Goal: Find specific page/section: Find specific page/section

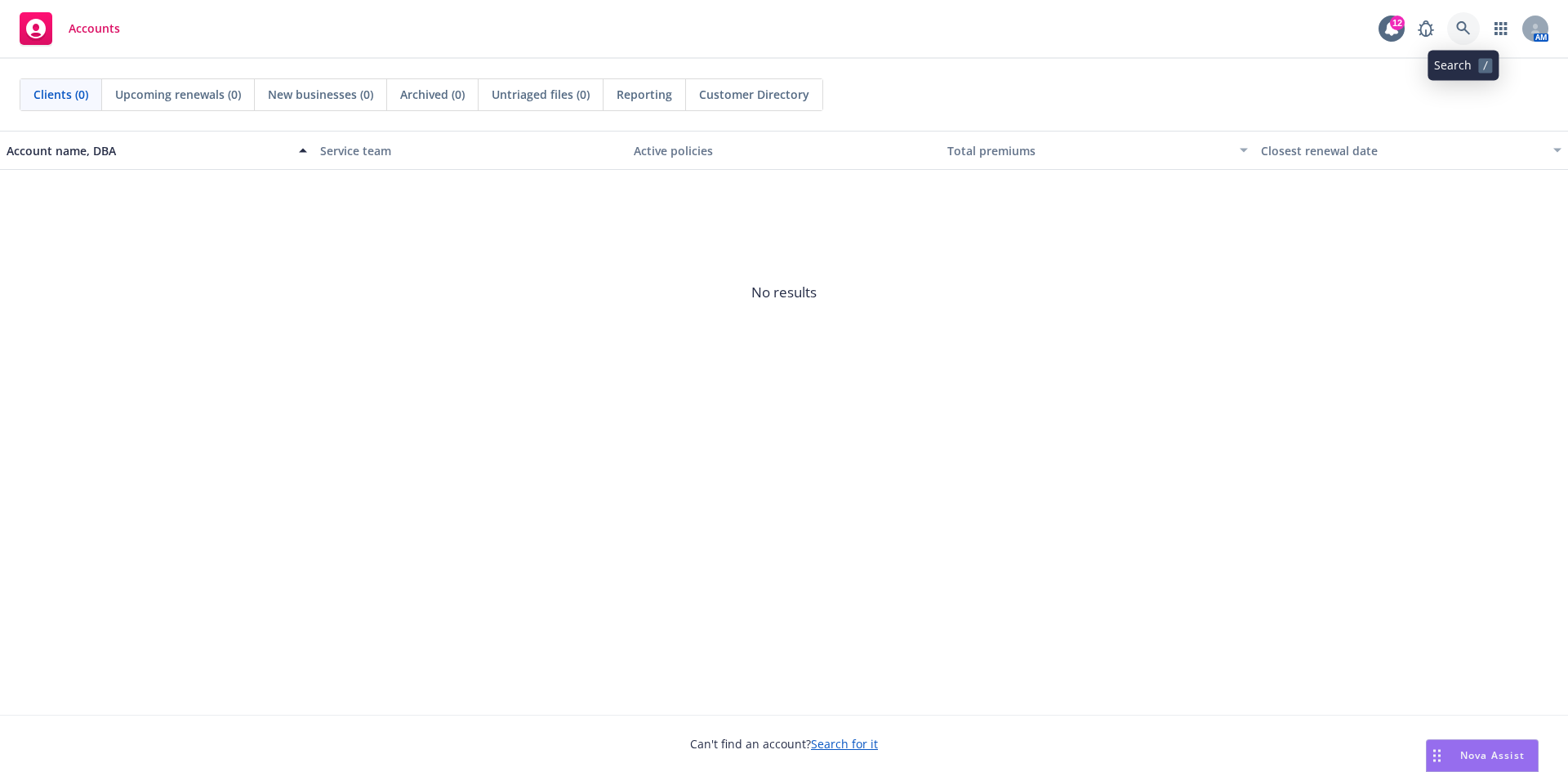
click at [1468, 25] on icon at bounding box center [1464, 29] width 15 height 15
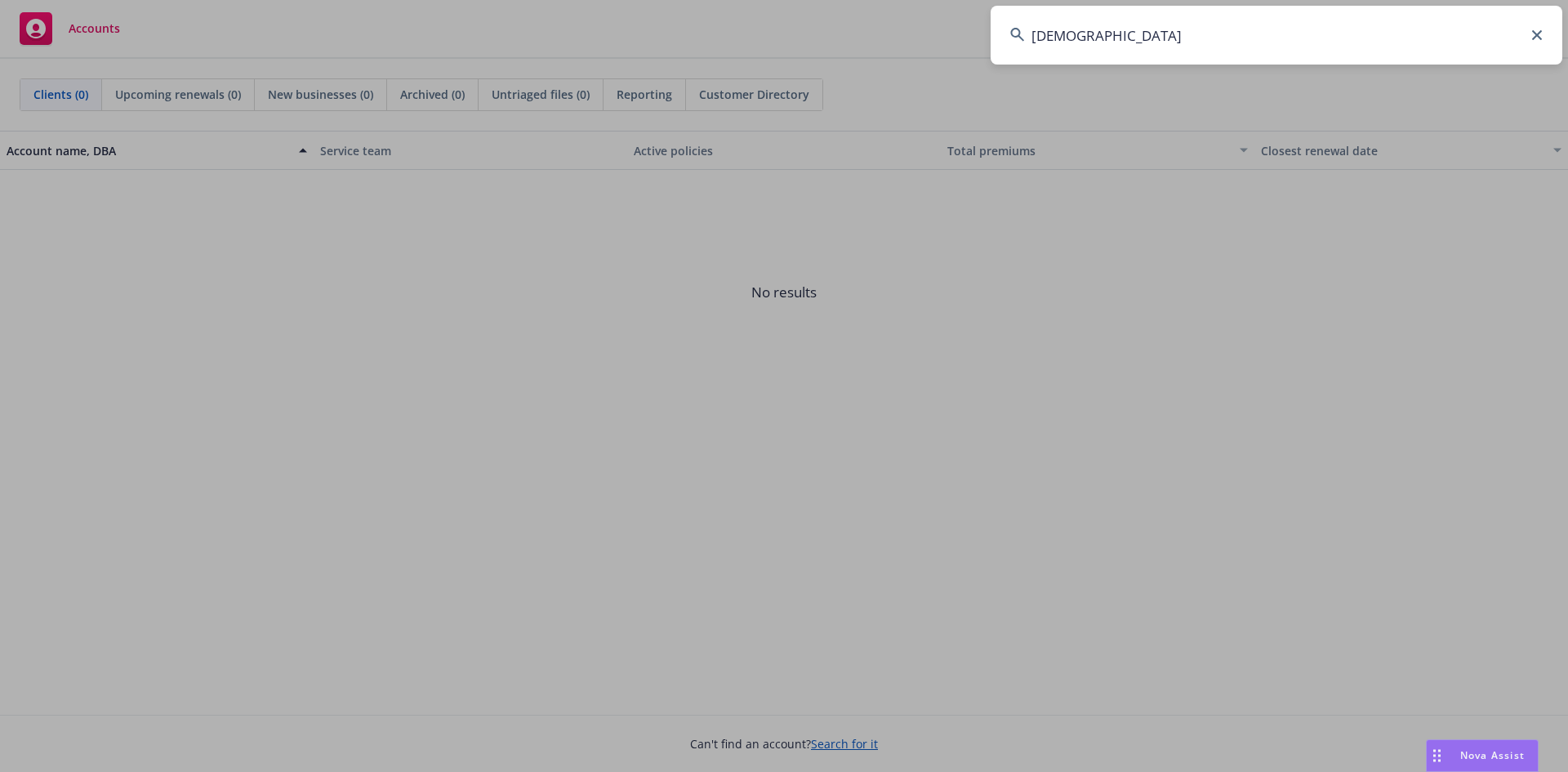
type input "atea"
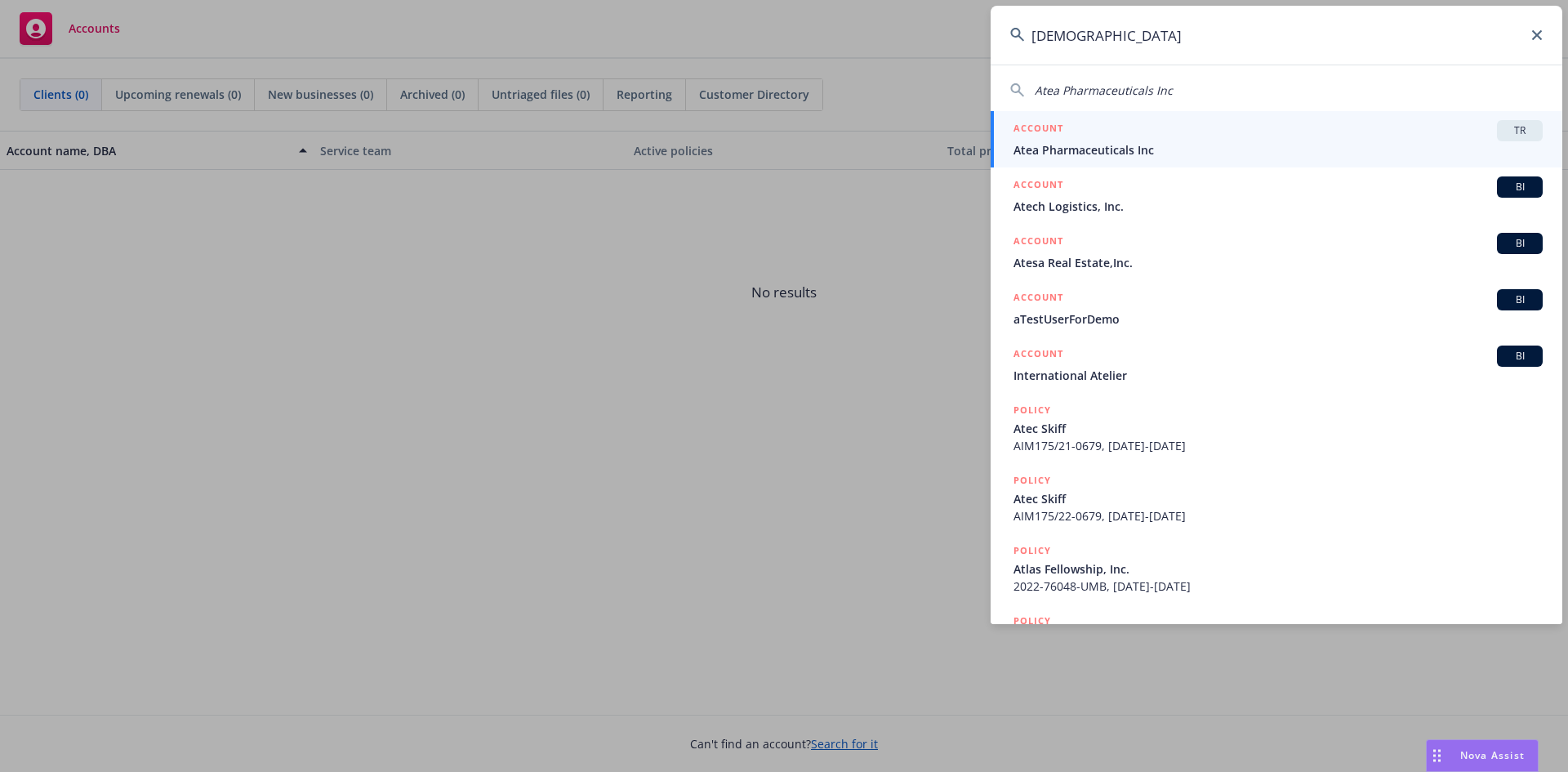
click at [1187, 146] on span "Atea Pharmaceuticals Inc" at bounding box center [1278, 149] width 529 height 17
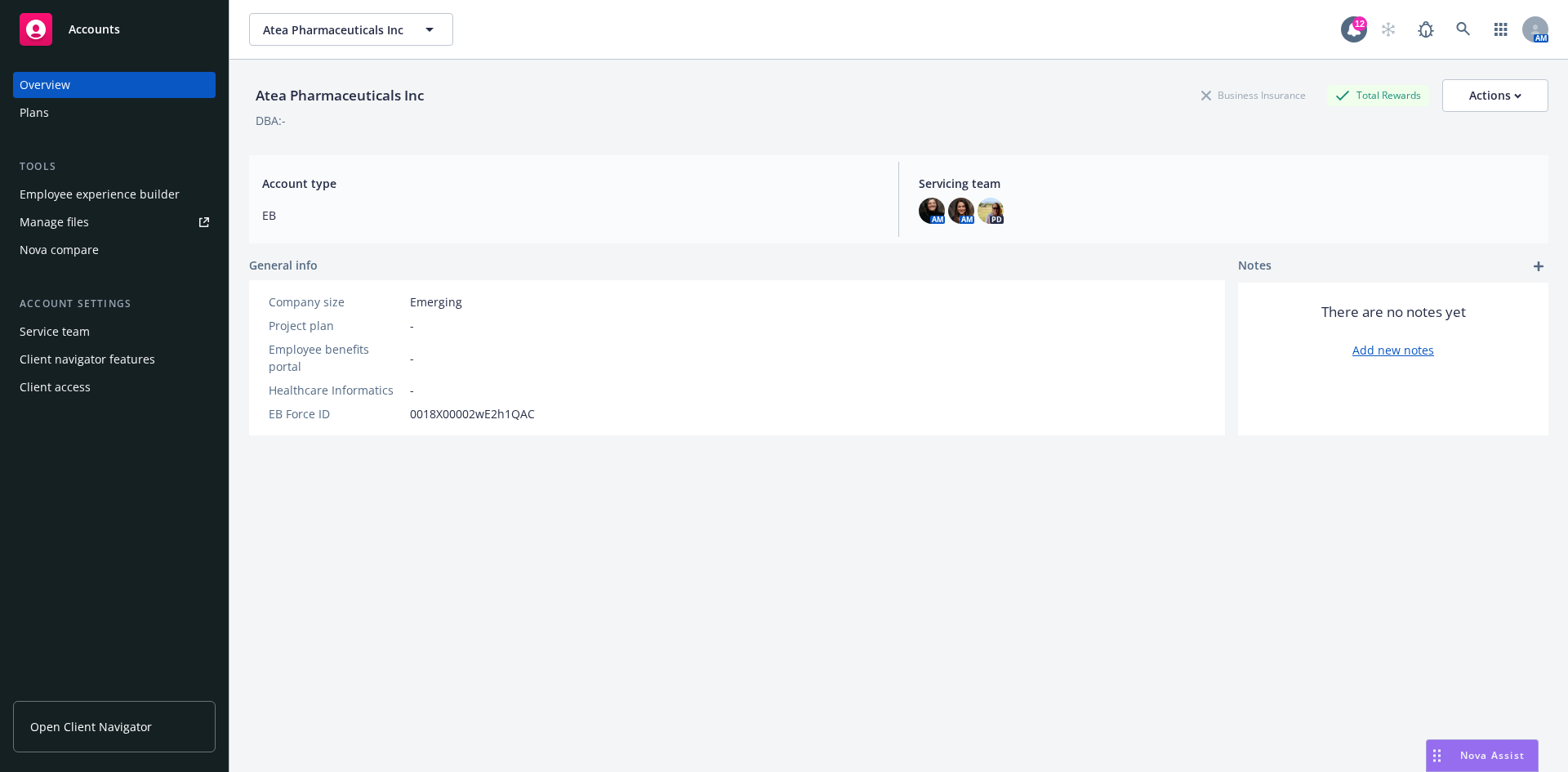
click at [125, 192] on div "Employee experience builder" at bounding box center [100, 195] width 160 height 27
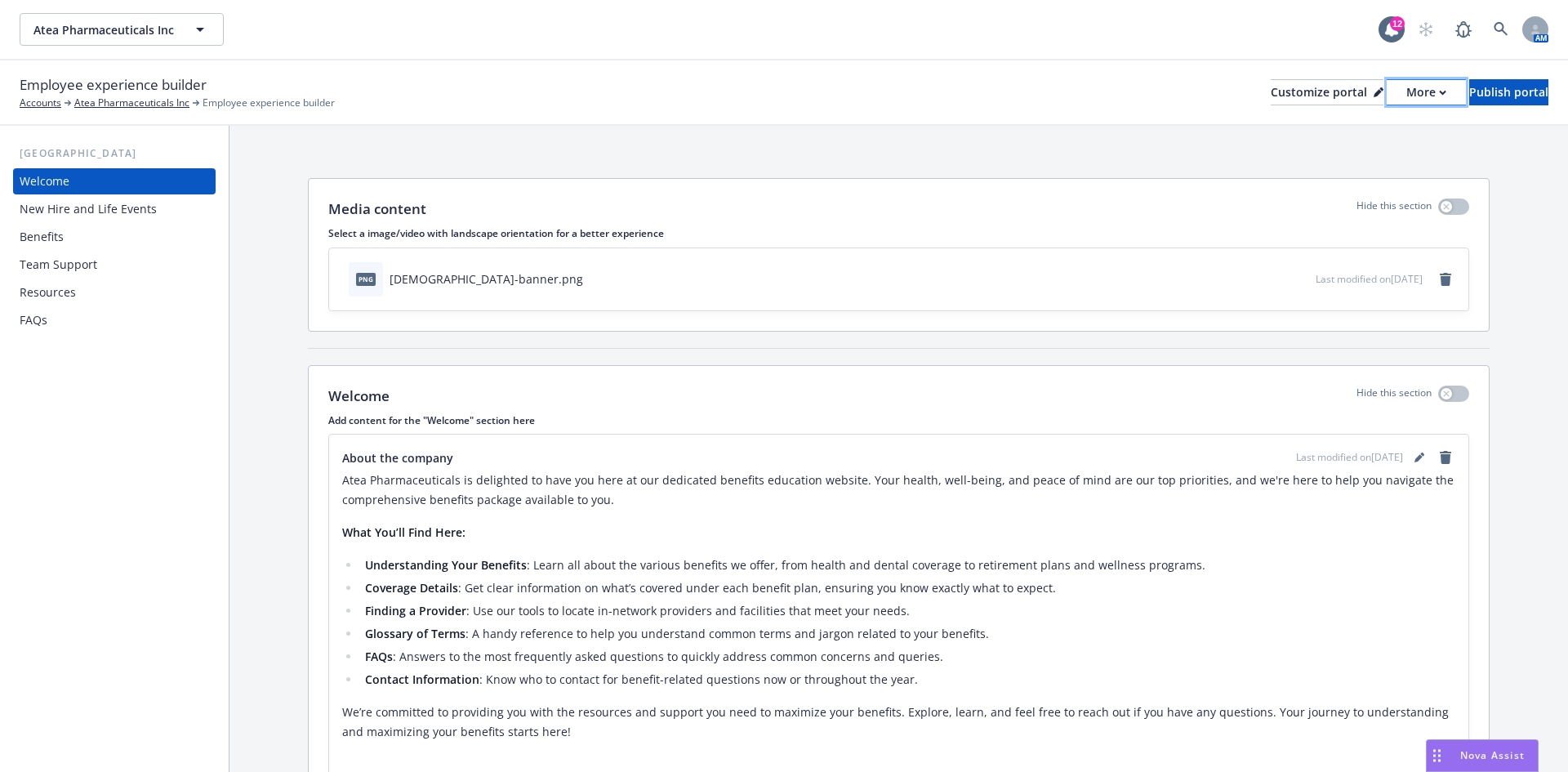
click at [1406, 88] on div "More" at bounding box center [1426, 93] width 40 height 25
click at [1342, 155] on link "Copy portal link" at bounding box center [1338, 161] width 148 height 32
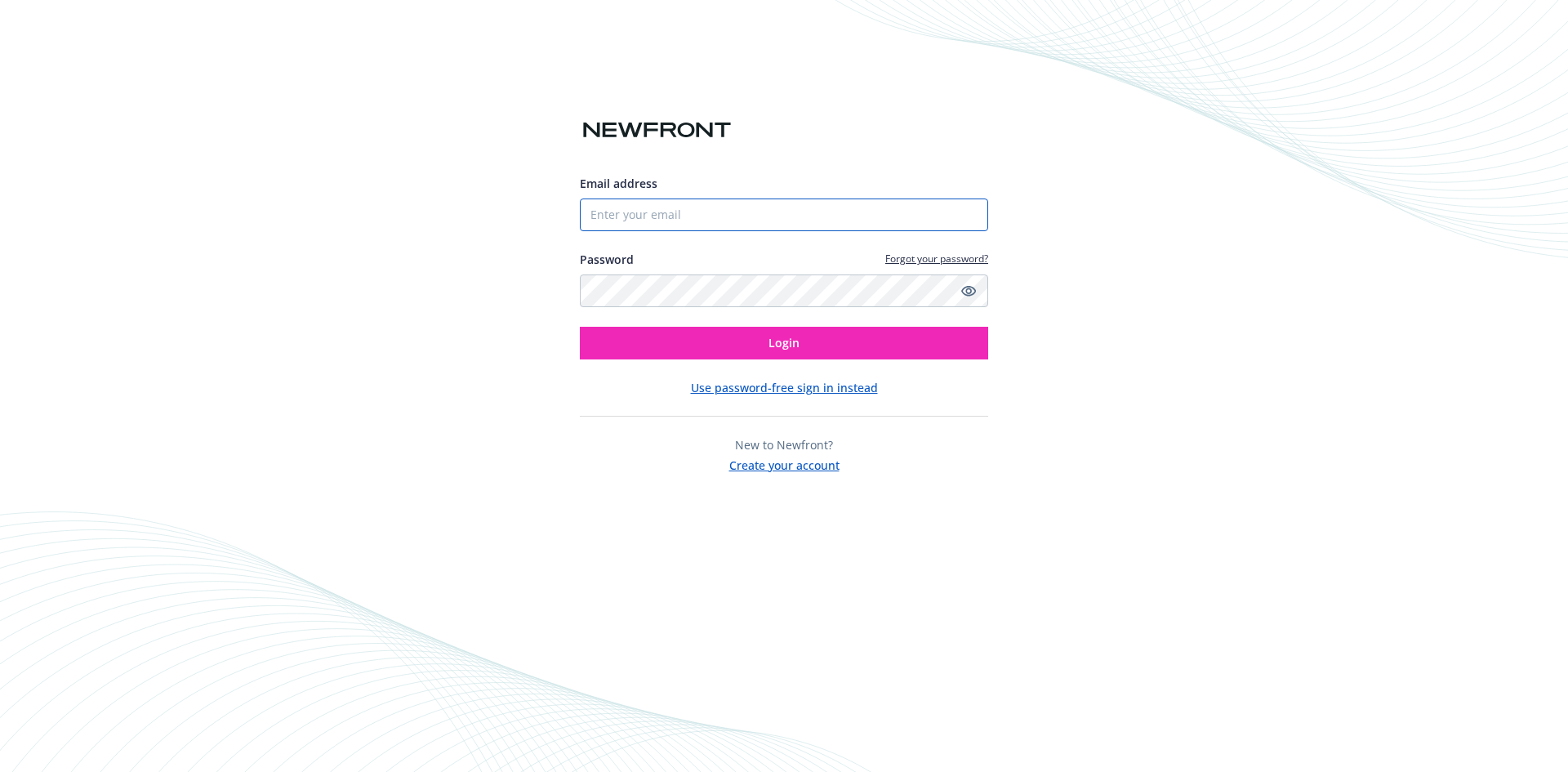
click at [730, 214] on input "Email address" at bounding box center [784, 214] width 408 height 32
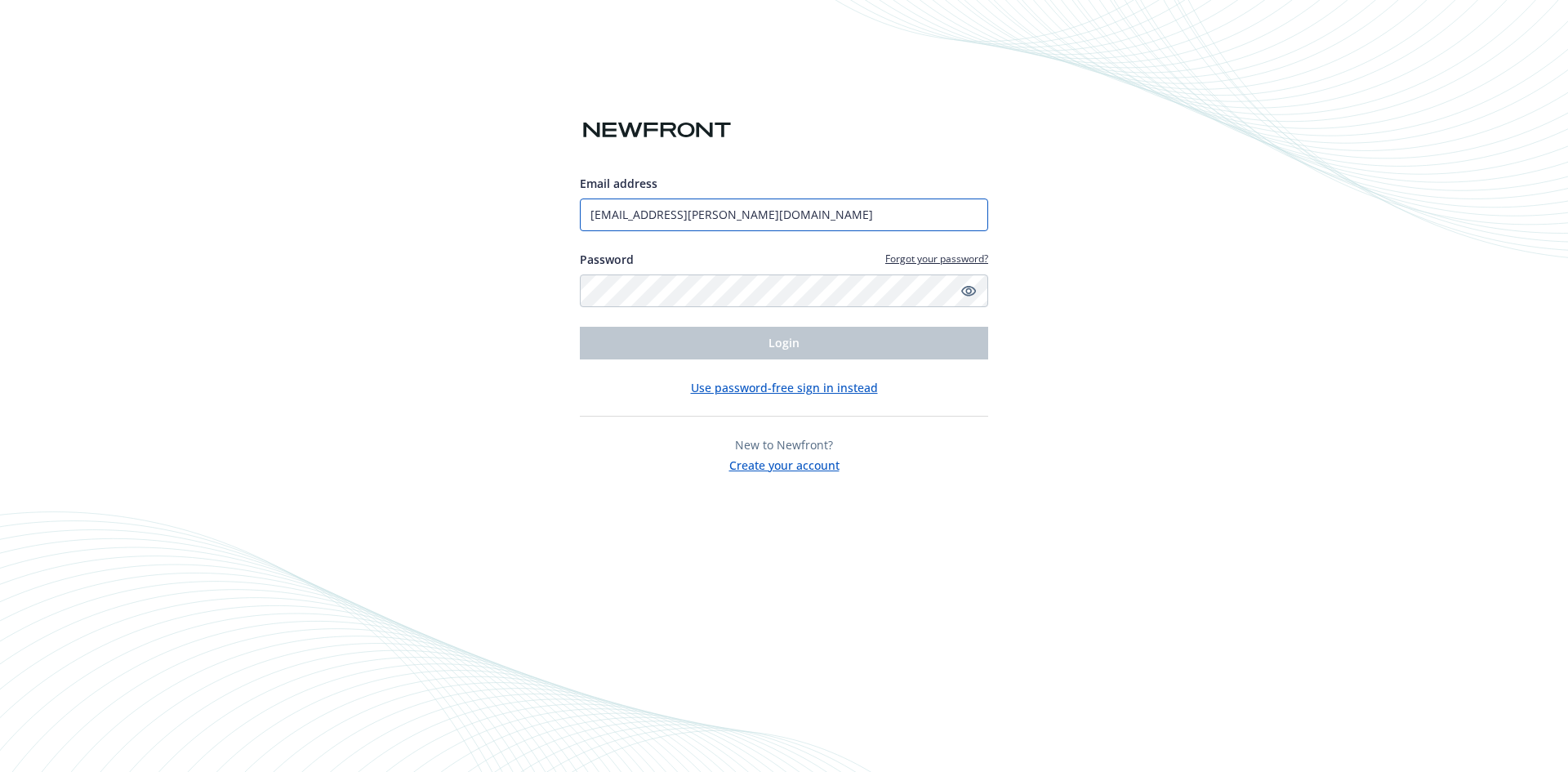
type input "kaleigh.kennedy@newfront.com"
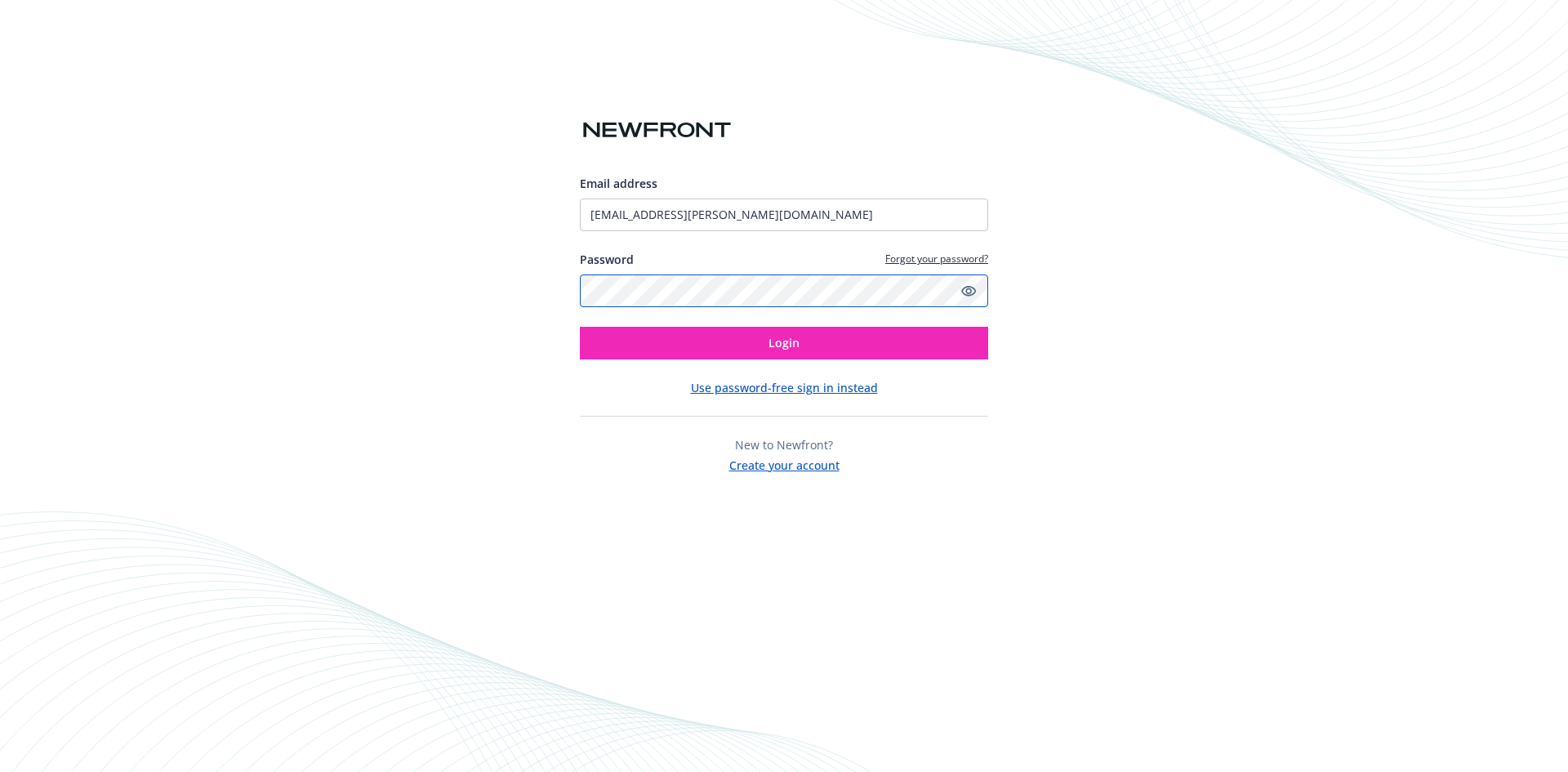
click at [580, 327] on button "Login" at bounding box center [784, 342] width 408 height 32
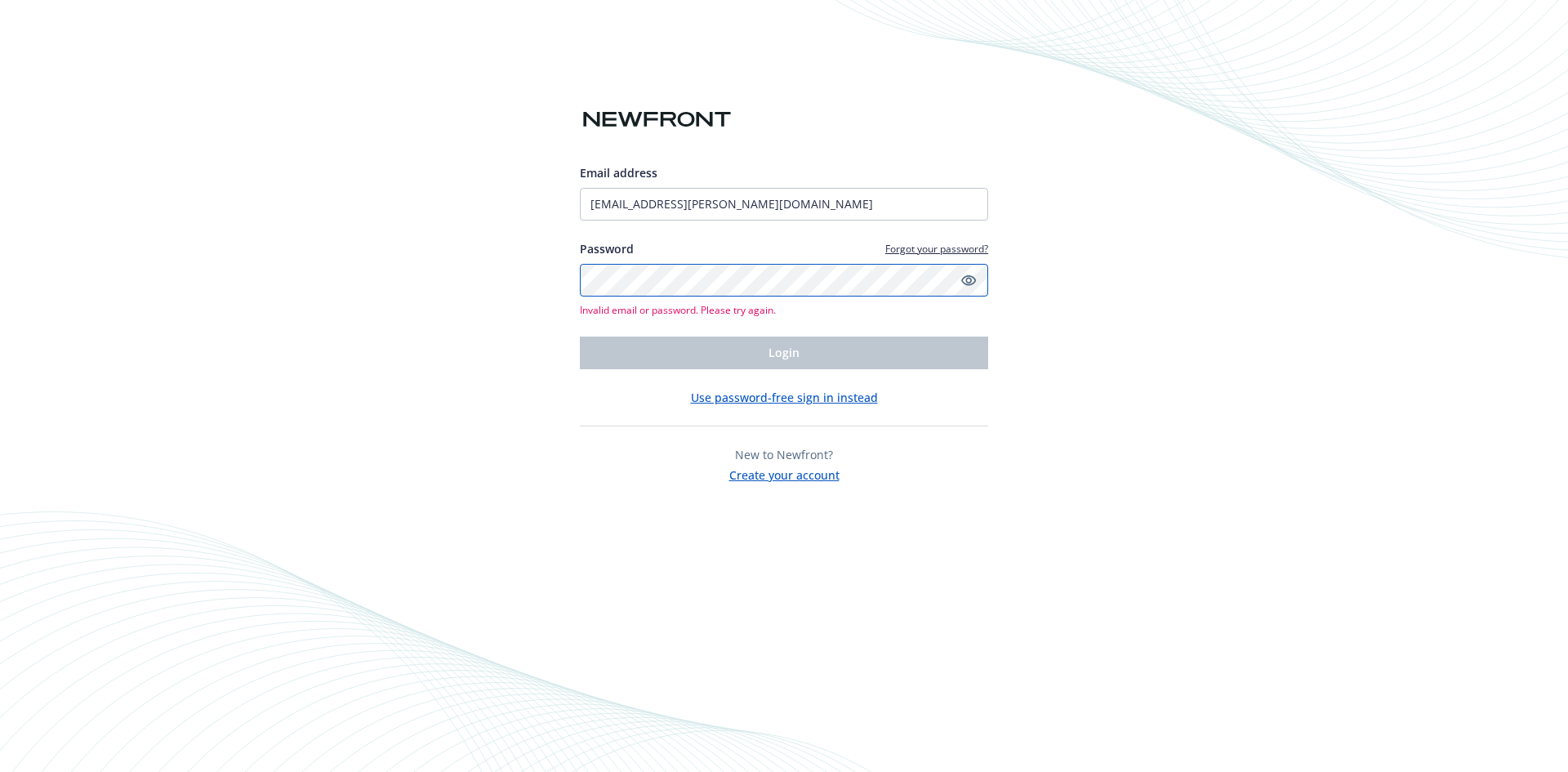
click at [529, 274] on div "Email address kaleigh.kennedy@newfront.com Password Forgot your password? Inval…" at bounding box center [784, 386] width 1568 height 772
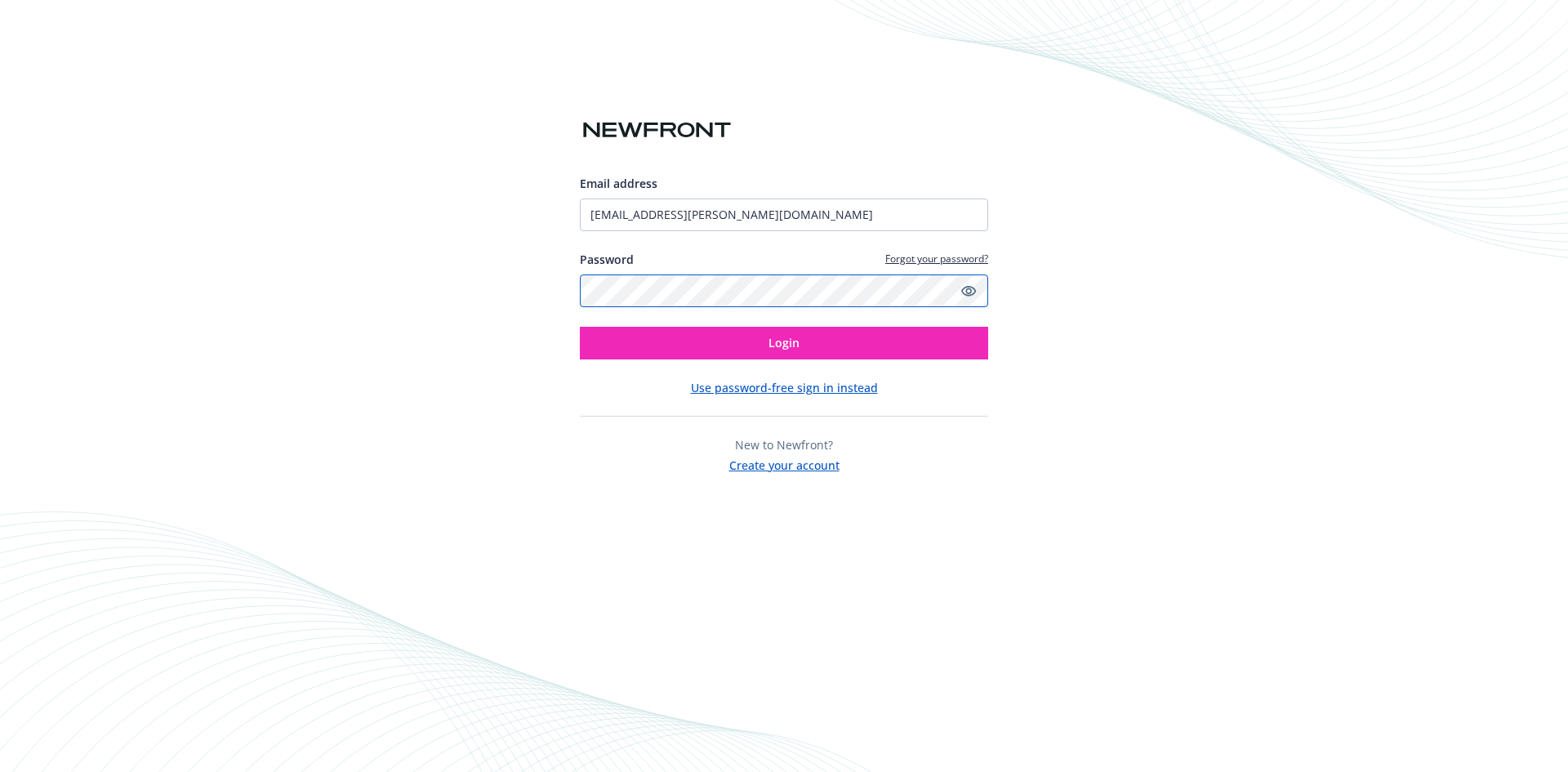
click at [580, 327] on button "Login" at bounding box center [784, 342] width 408 height 32
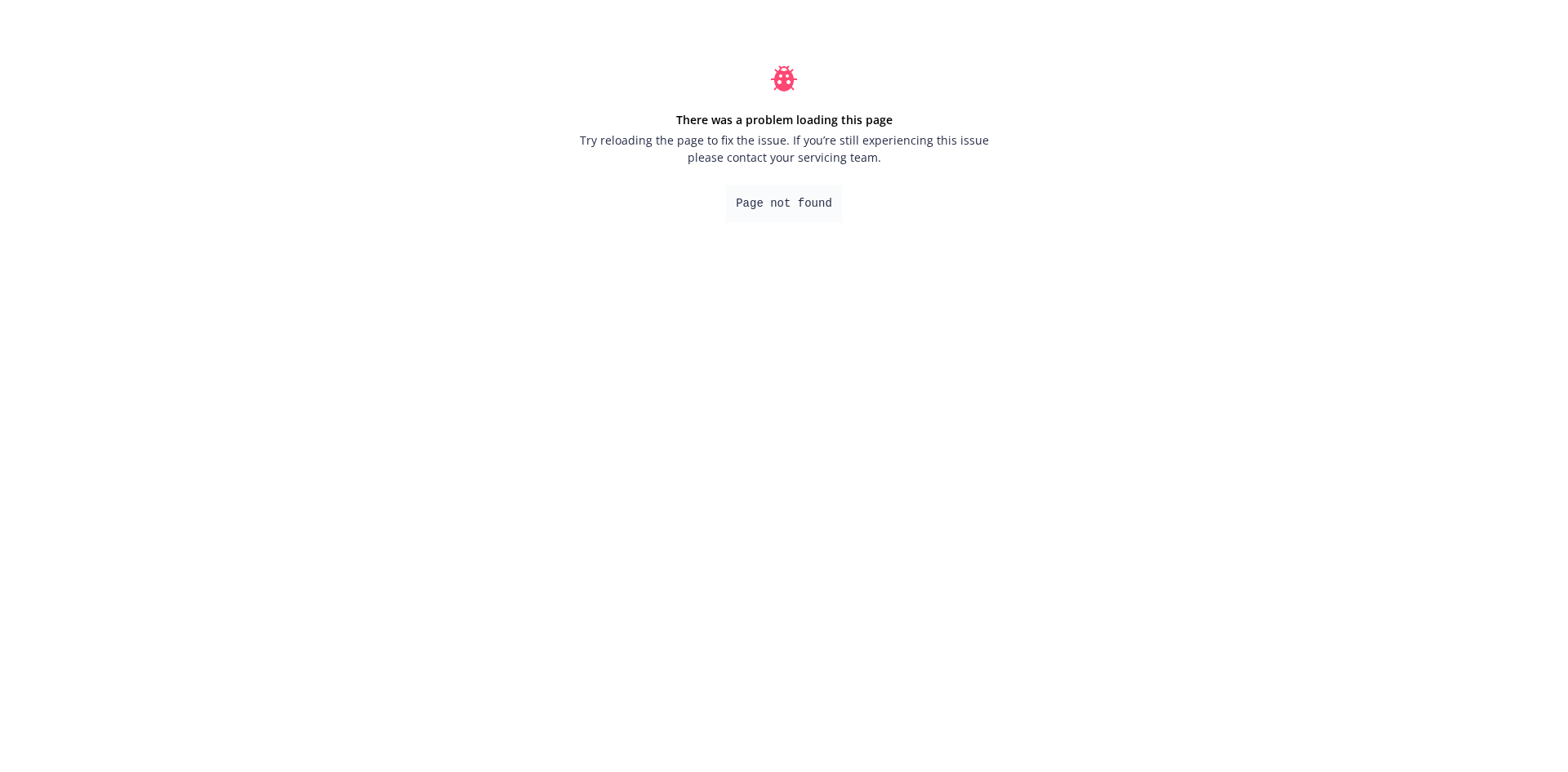
click at [777, 206] on pre "Page not found" at bounding box center [784, 204] width 116 height 36
click at [777, 201] on pre "Page not found" at bounding box center [784, 204] width 116 height 36
click at [983, 255] on div "There was a problem loading this page Try reloading the page to fix the issue. …" at bounding box center [784, 143] width 449 height 288
